Goal: Navigation & Orientation: Find specific page/section

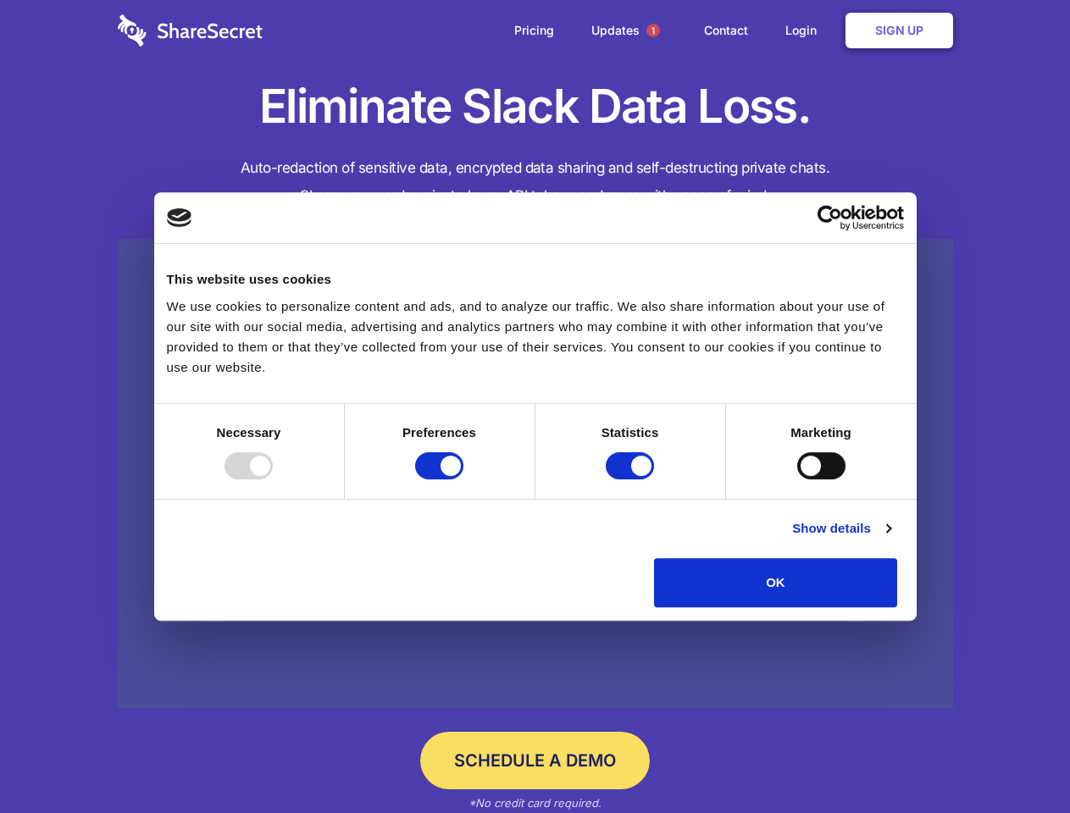
click at [273, 479] on div at bounding box center [248, 465] width 48 height 27
click at [463, 479] on input "Preferences" at bounding box center [439, 465] width 48 height 27
checkbox input "false"
click at [632, 479] on input "Statistics" at bounding box center [630, 465] width 48 height 27
checkbox input "false"
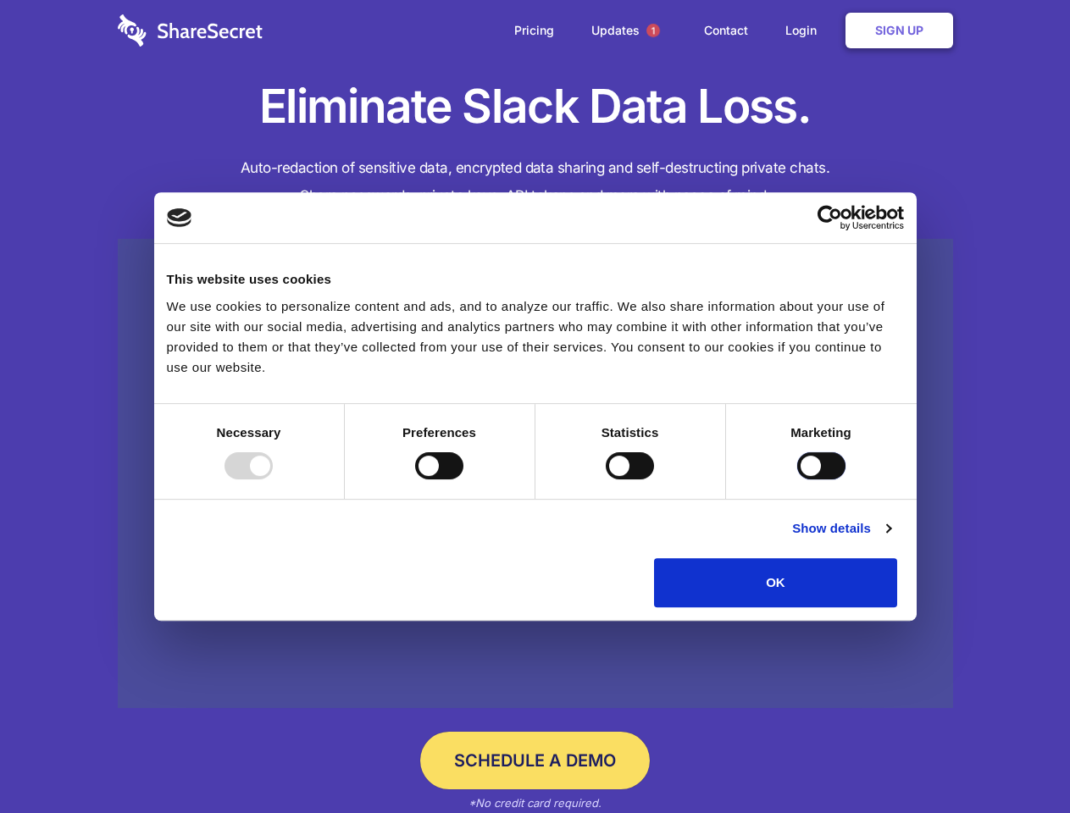
click at [797, 479] on input "Marketing" at bounding box center [821, 465] width 48 height 27
checkbox input "true"
click at [890, 539] on link "Show details" at bounding box center [841, 528] width 98 height 20
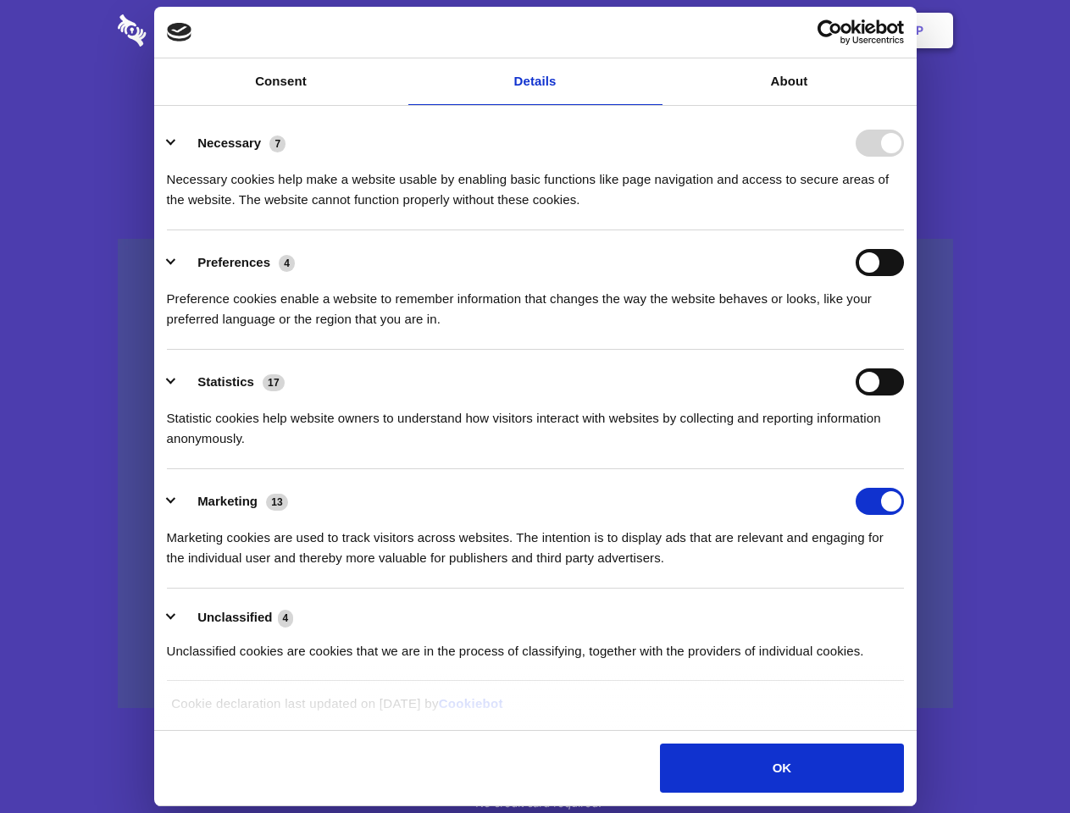
click at [904, 469] on li "Statistics 17 Statistic cookies help website owners to understand how visitors …" at bounding box center [535, 409] width 737 height 119
click at [652, 30] on span "1" at bounding box center [653, 31] width 14 height 14
